Goal: Task Accomplishment & Management: Use online tool/utility

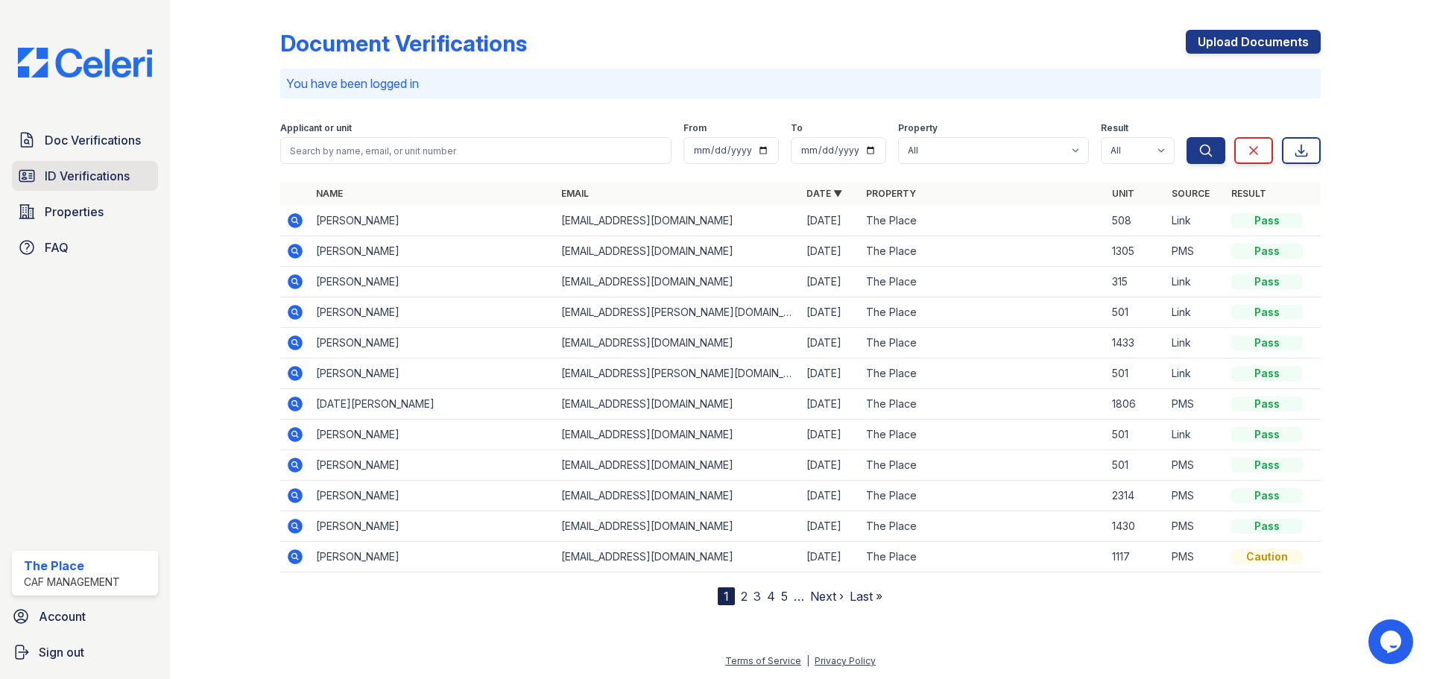
click at [95, 166] on link "ID Verifications" at bounding box center [85, 176] width 146 height 30
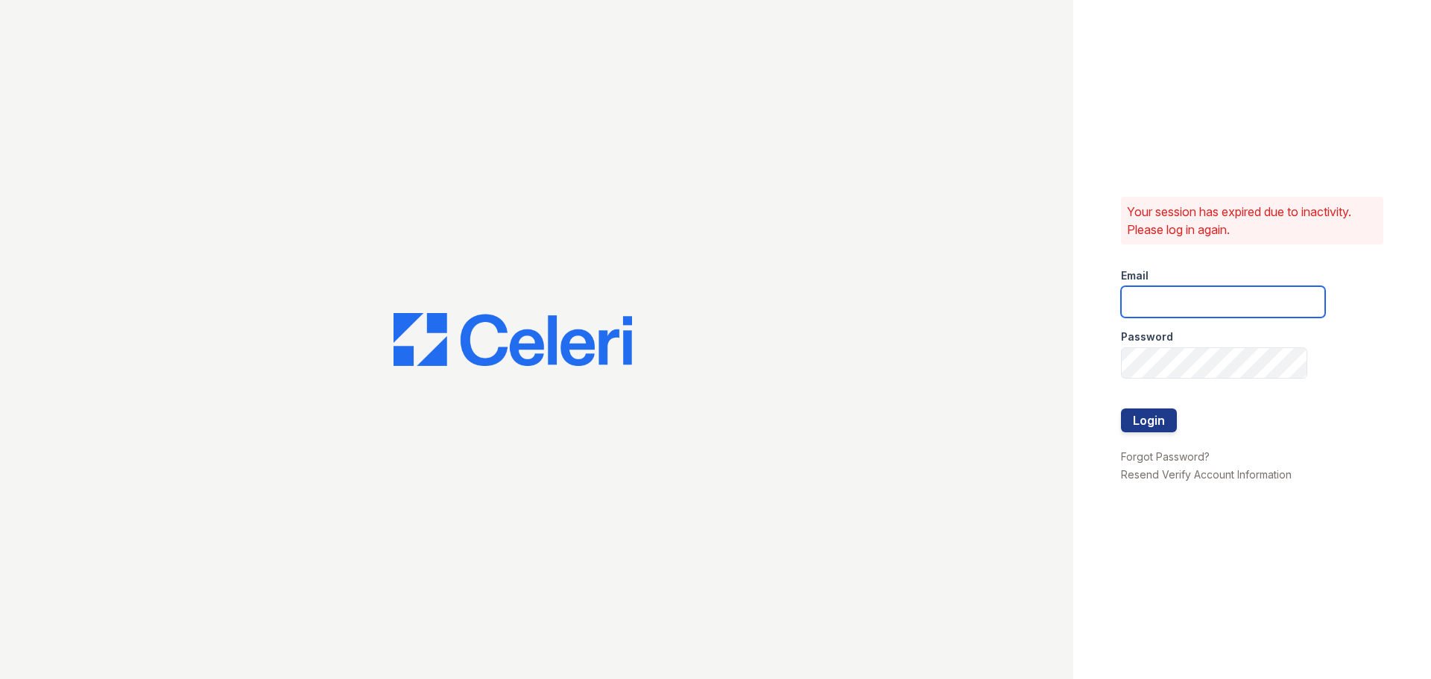
type input "[EMAIL_ADDRESS][DOMAIN_NAME]"
click at [1147, 420] on button "Login" at bounding box center [1149, 420] width 56 height 24
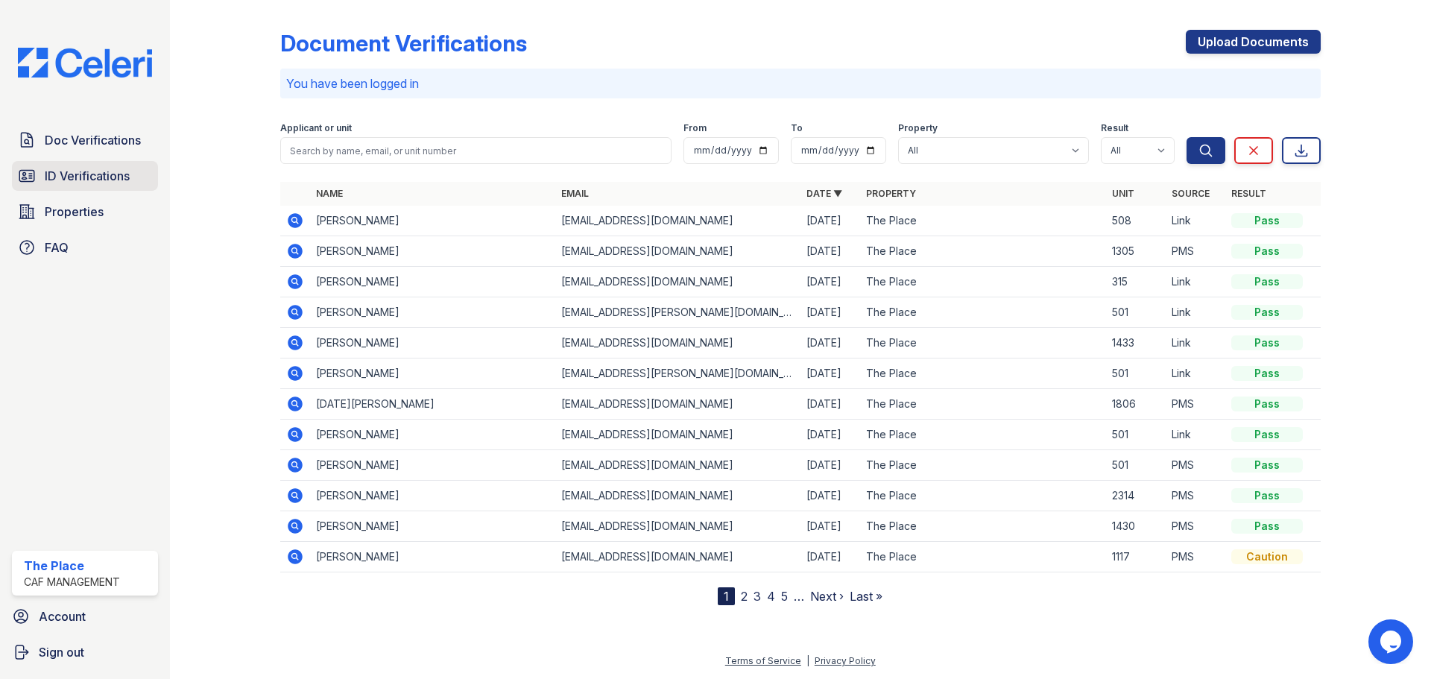
click at [69, 180] on span "ID Verifications" at bounding box center [87, 176] width 85 height 18
